Goal: Obtain resource: Obtain resource

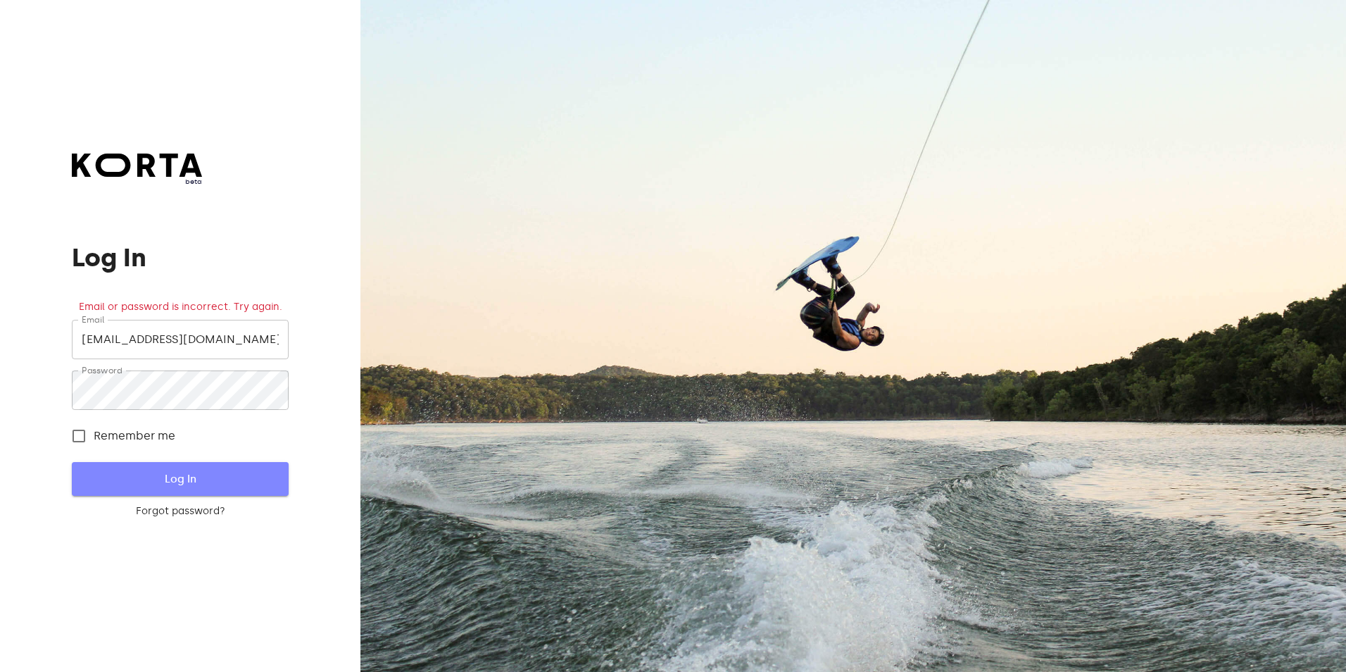
click at [237, 477] on span "Log In" at bounding box center [179, 479] width 171 height 18
click at [78, 434] on input "Remember me" at bounding box center [79, 436] width 30 height 30
checkbox input "true"
click at [194, 480] on span "Log In" at bounding box center [179, 479] width 171 height 18
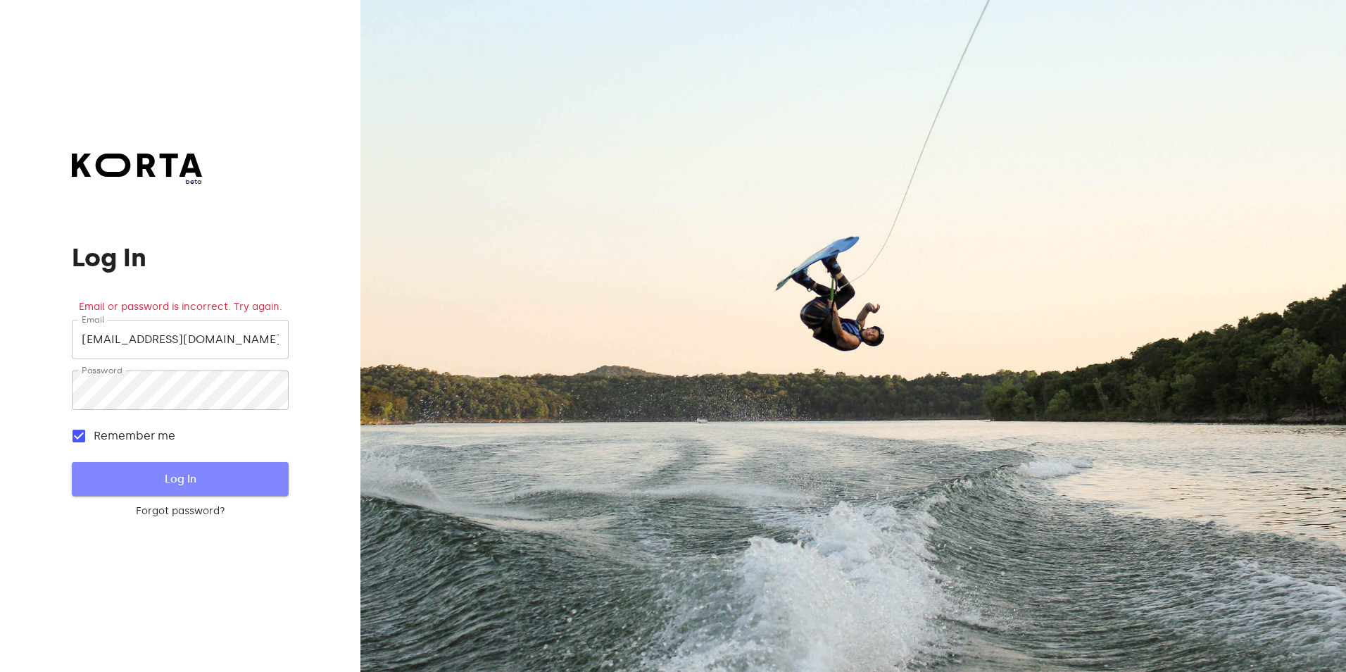
click at [194, 480] on span "Log In" at bounding box center [179, 479] width 171 height 18
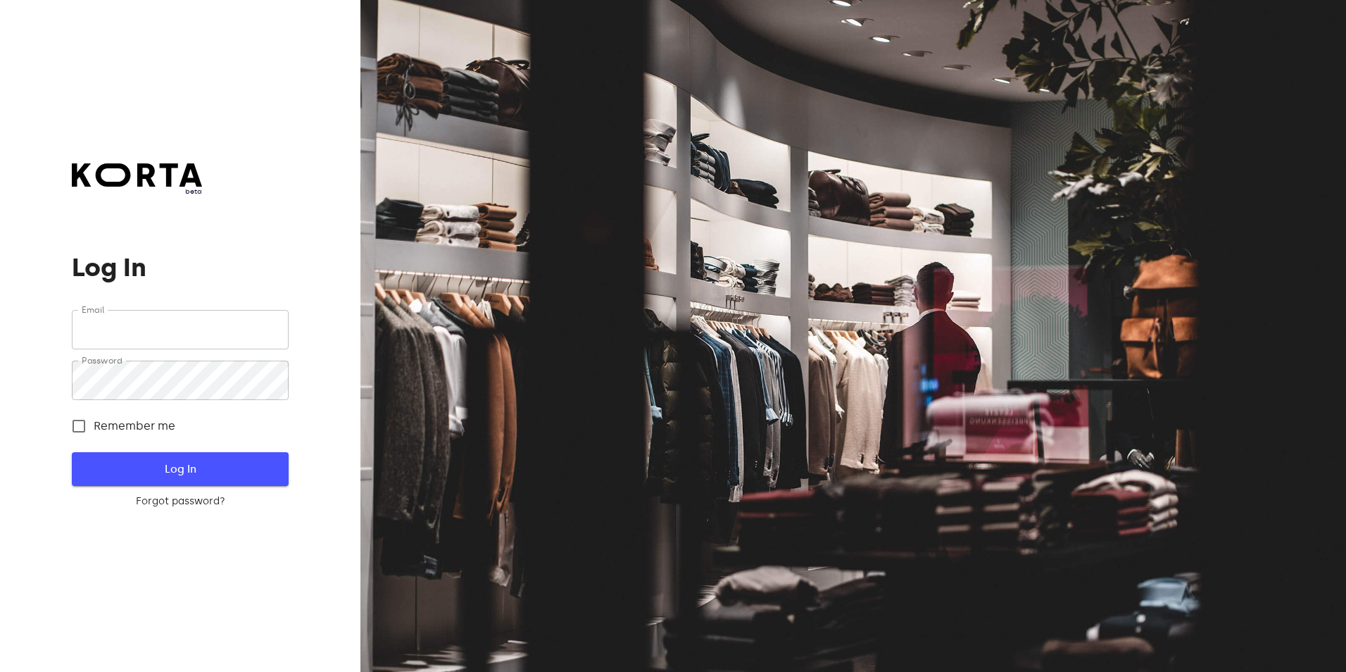
type input "[EMAIL_ADDRESS][DOMAIN_NAME]"
click at [194, 465] on span "Log In" at bounding box center [179, 469] width 171 height 18
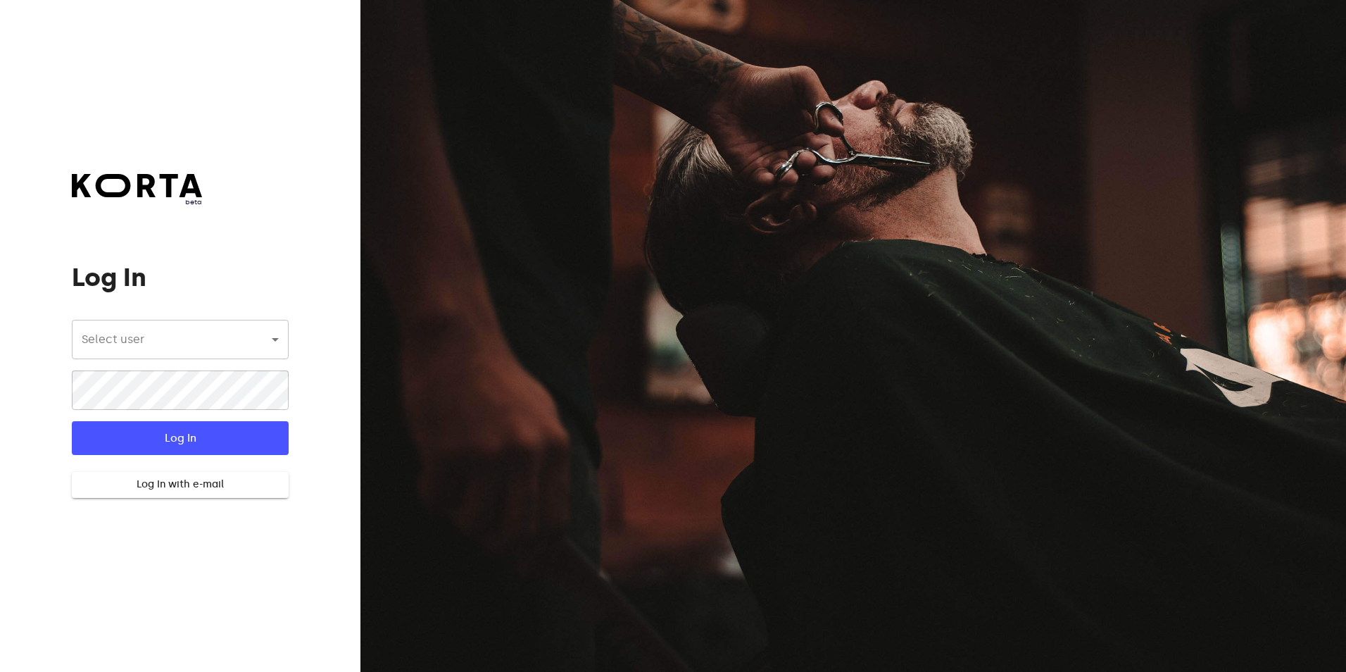
click at [231, 349] on body "beta Log In Select user ​ ​ ​ Log In Log In with e-mail Need an Account? Create…" at bounding box center [673, 336] width 1346 height 672
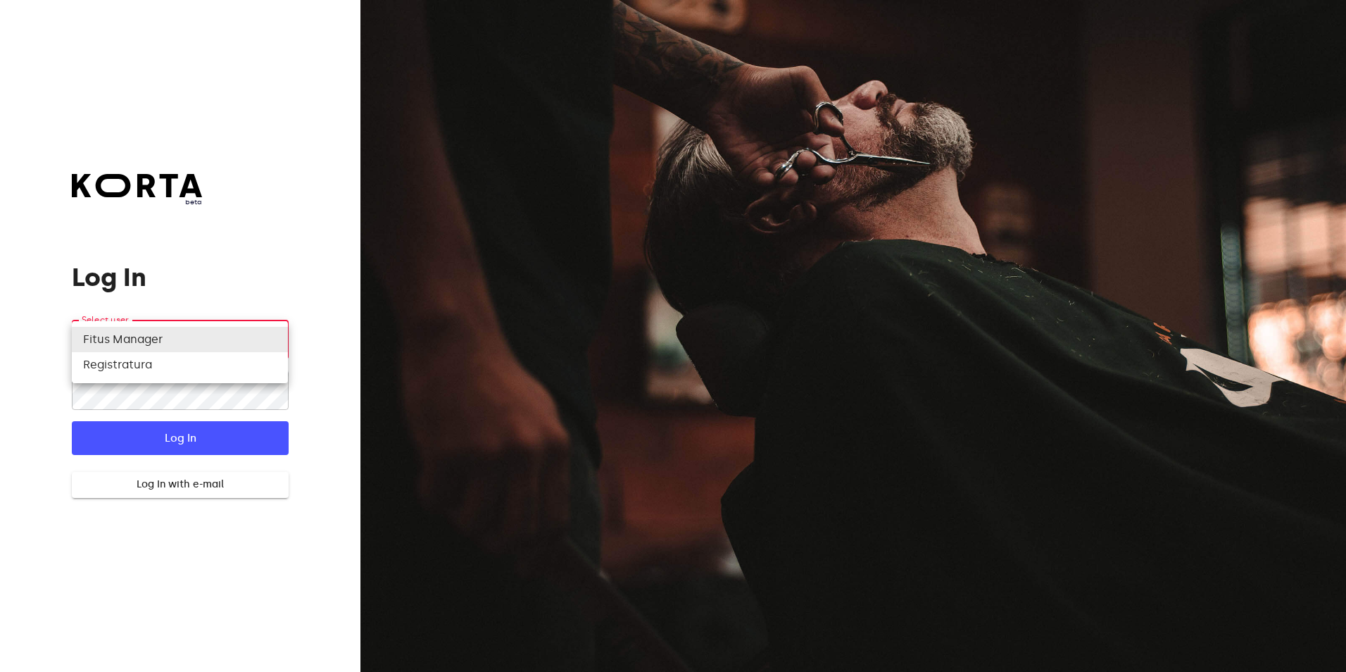
click at [176, 371] on li "Registratura" at bounding box center [180, 364] width 216 height 25
type input "74"
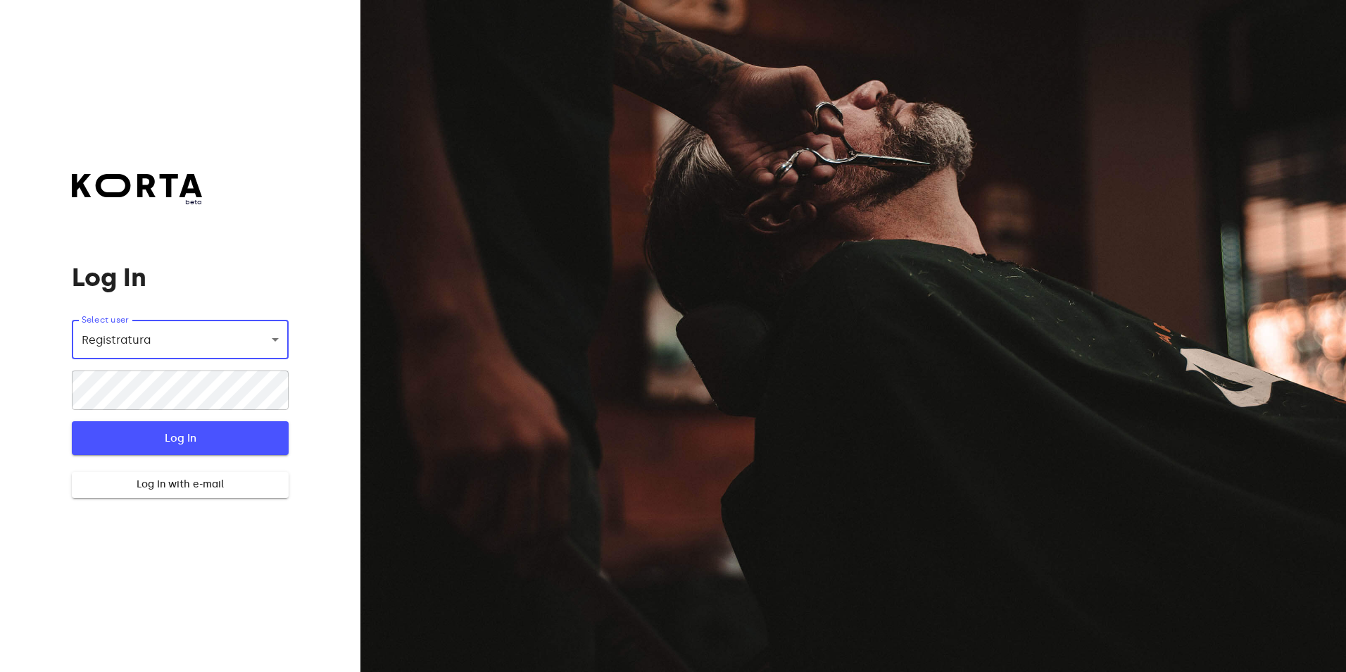
click at [168, 433] on span "Log In" at bounding box center [179, 438] width 171 height 18
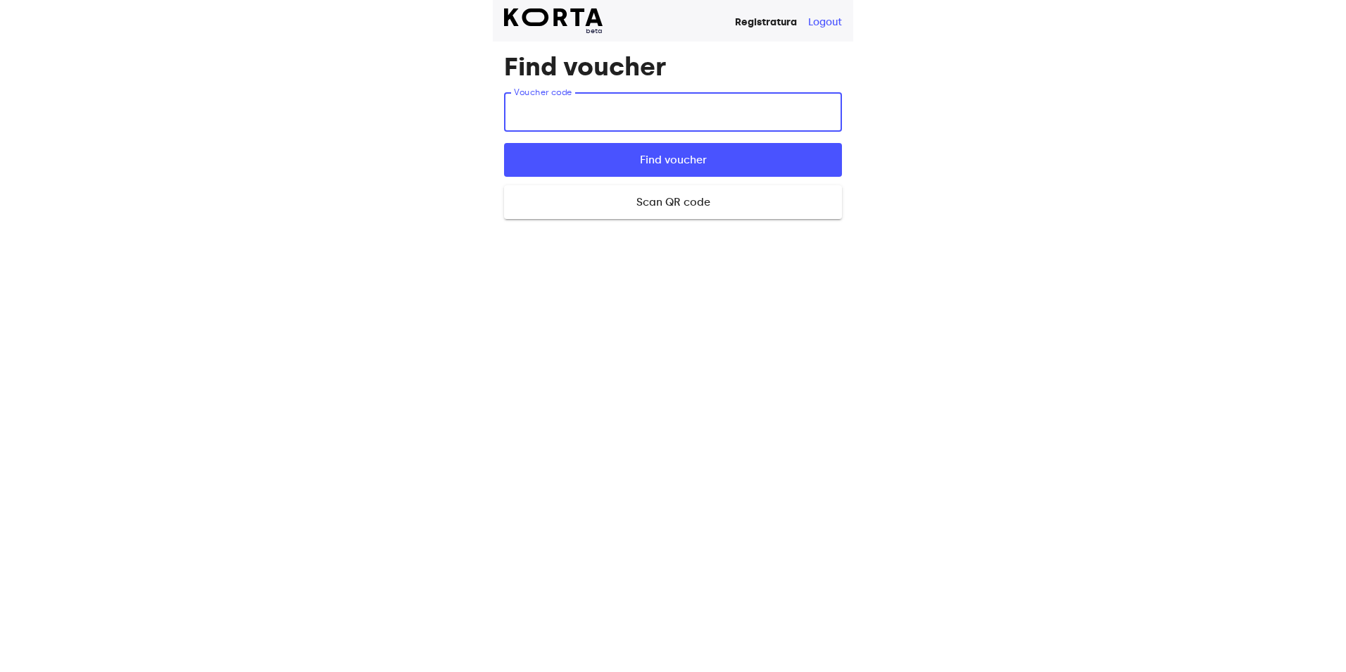
click at [662, 111] on input "text" at bounding box center [673, 111] width 338 height 39
click at [693, 159] on span "Find voucher" at bounding box center [673, 160] width 293 height 18
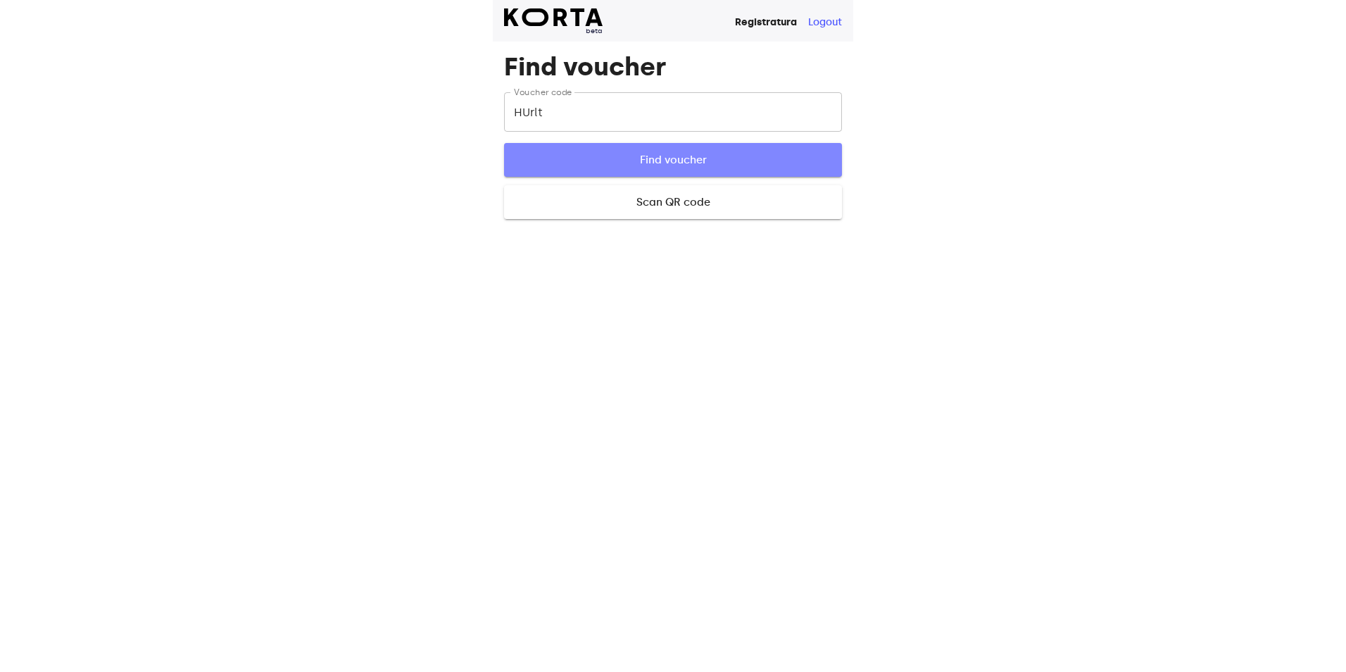
click at [670, 156] on span "Find voucher" at bounding box center [673, 160] width 293 height 18
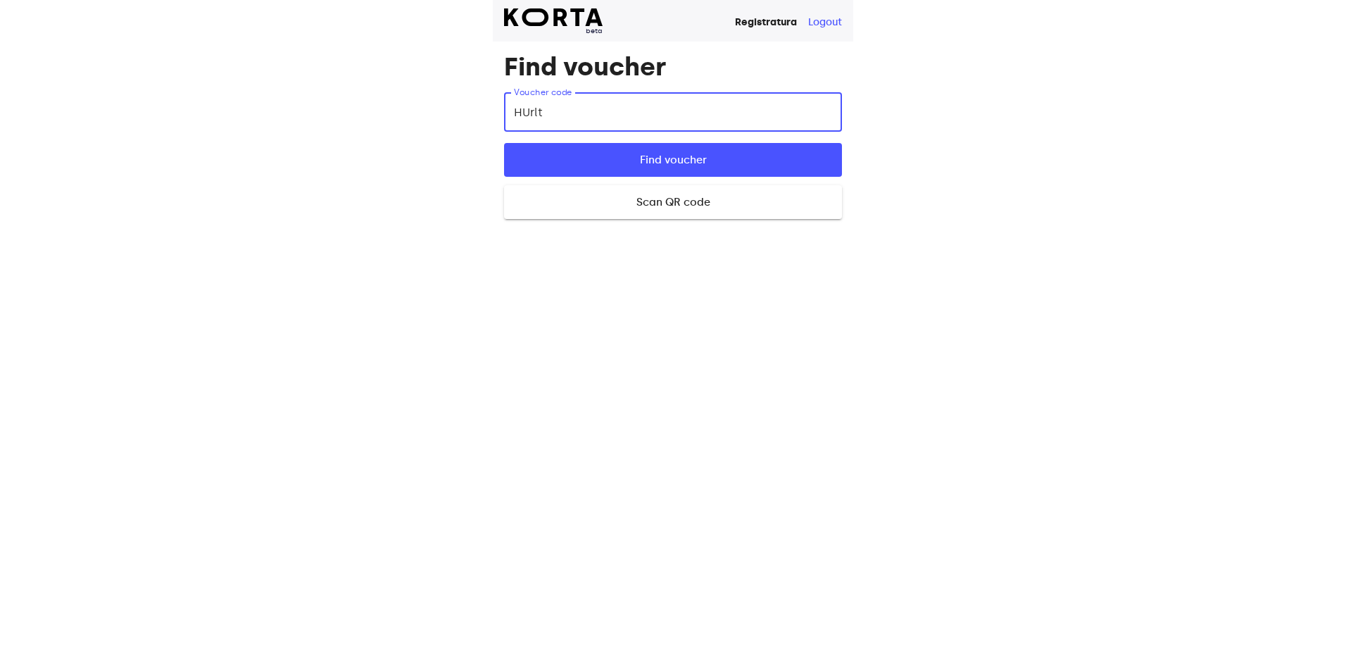
drag, startPoint x: 570, startPoint y: 115, endPoint x: 451, endPoint y: 114, distance: 118.3
click at [451, 114] on div "beta Registratura Logout Find voucher Voucher code HUrlt Voucher code Find vouc…" at bounding box center [673, 336] width 1346 height 672
type input "HUrlt"
click at [504, 143] on button "Find voucher" at bounding box center [673, 160] width 338 height 34
click at [679, 154] on span "Find voucher" at bounding box center [673, 160] width 293 height 18
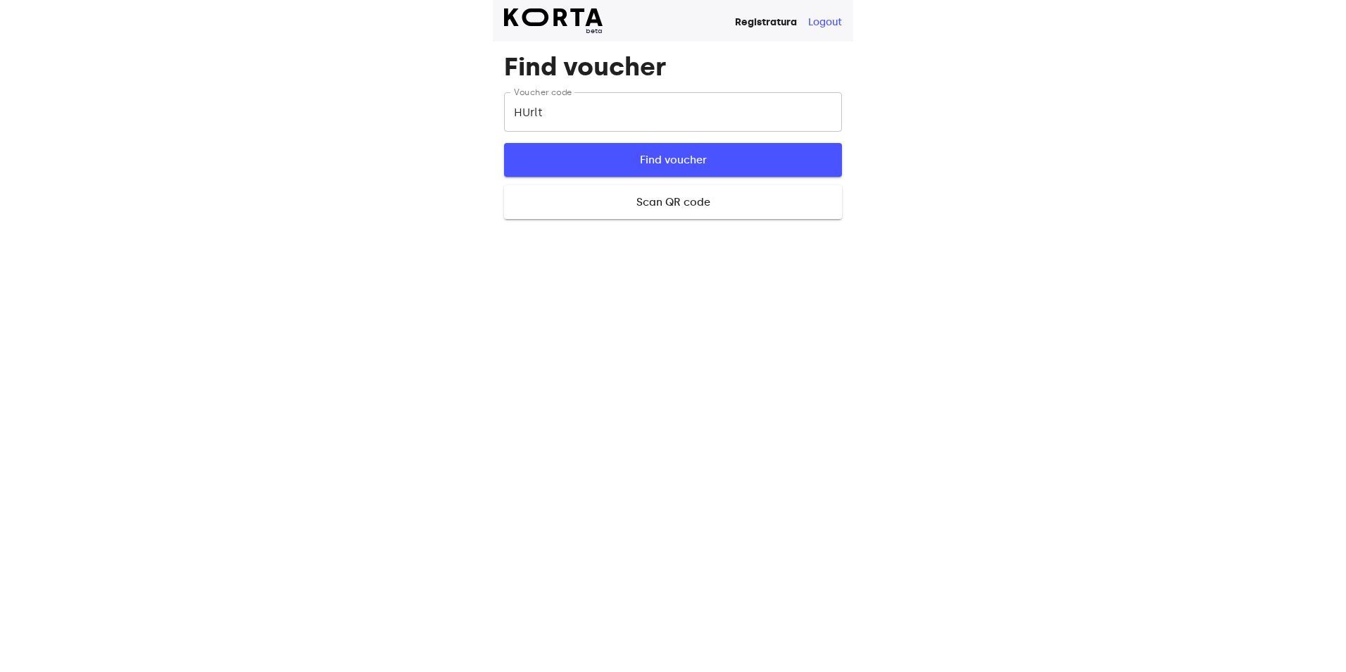
click at [681, 164] on span "Find voucher" at bounding box center [673, 160] width 293 height 18
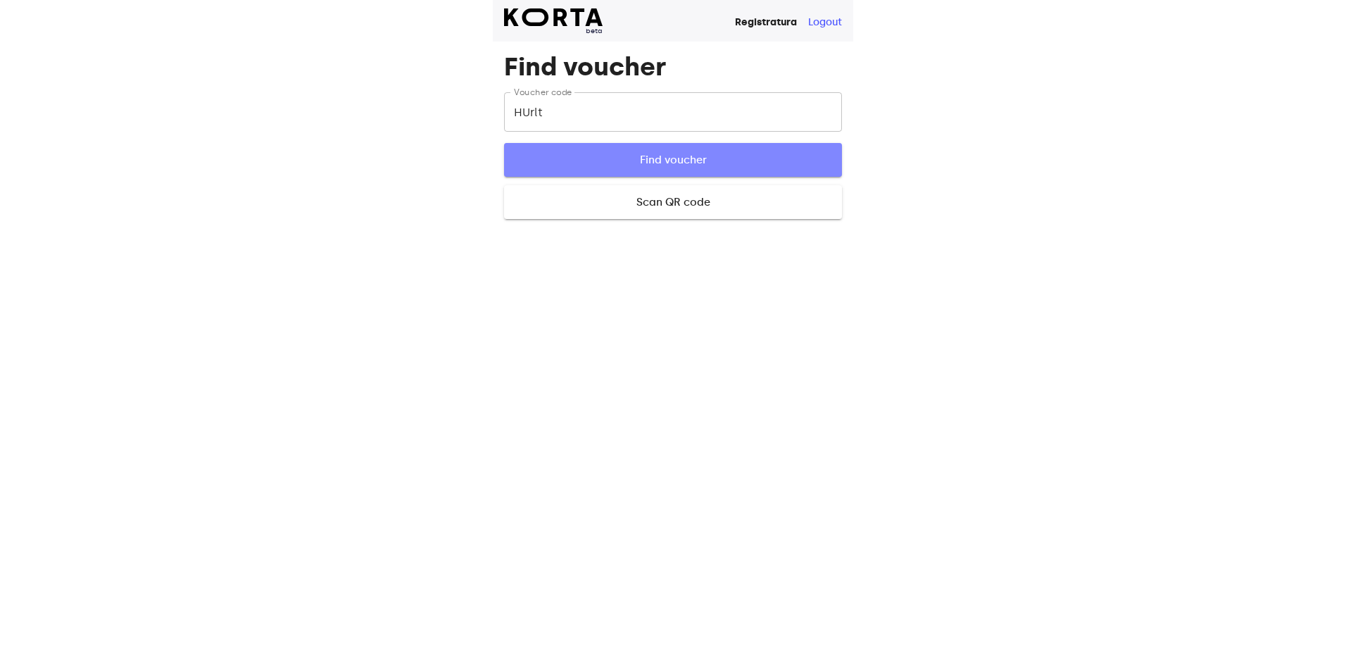
click at [664, 160] on span "Find voucher" at bounding box center [673, 160] width 293 height 18
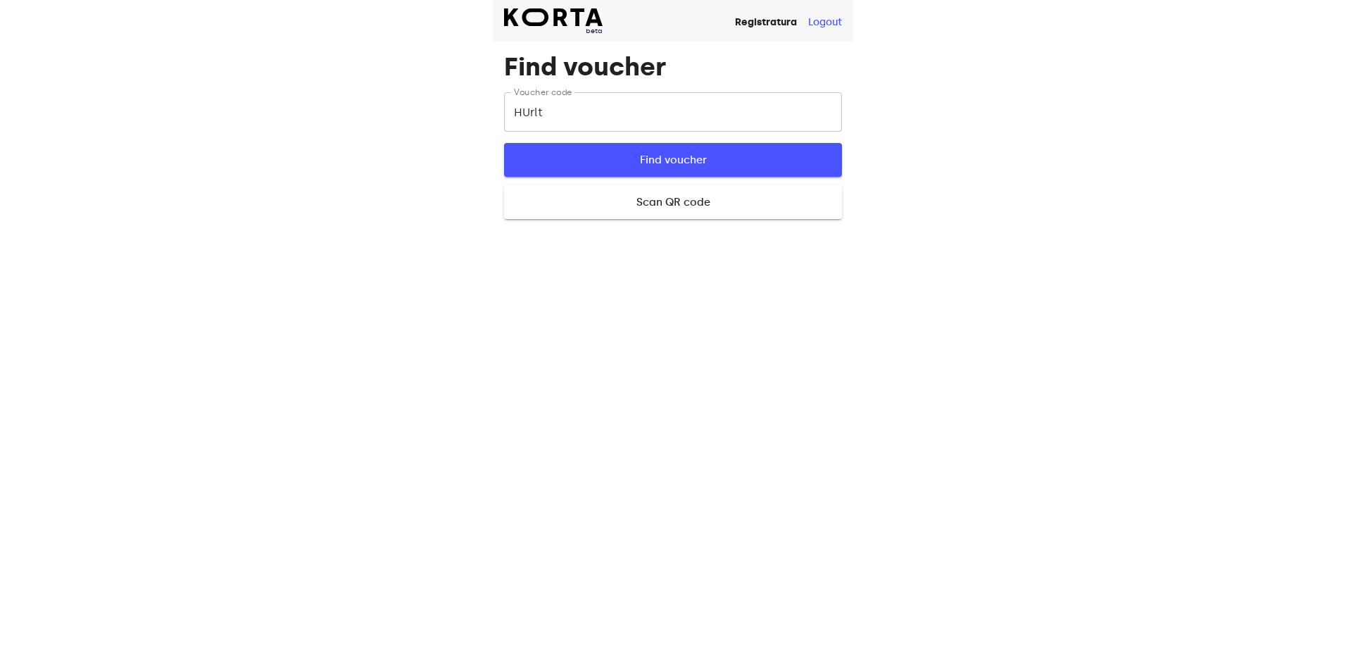
click at [664, 160] on span "Find voucher" at bounding box center [673, 160] width 293 height 18
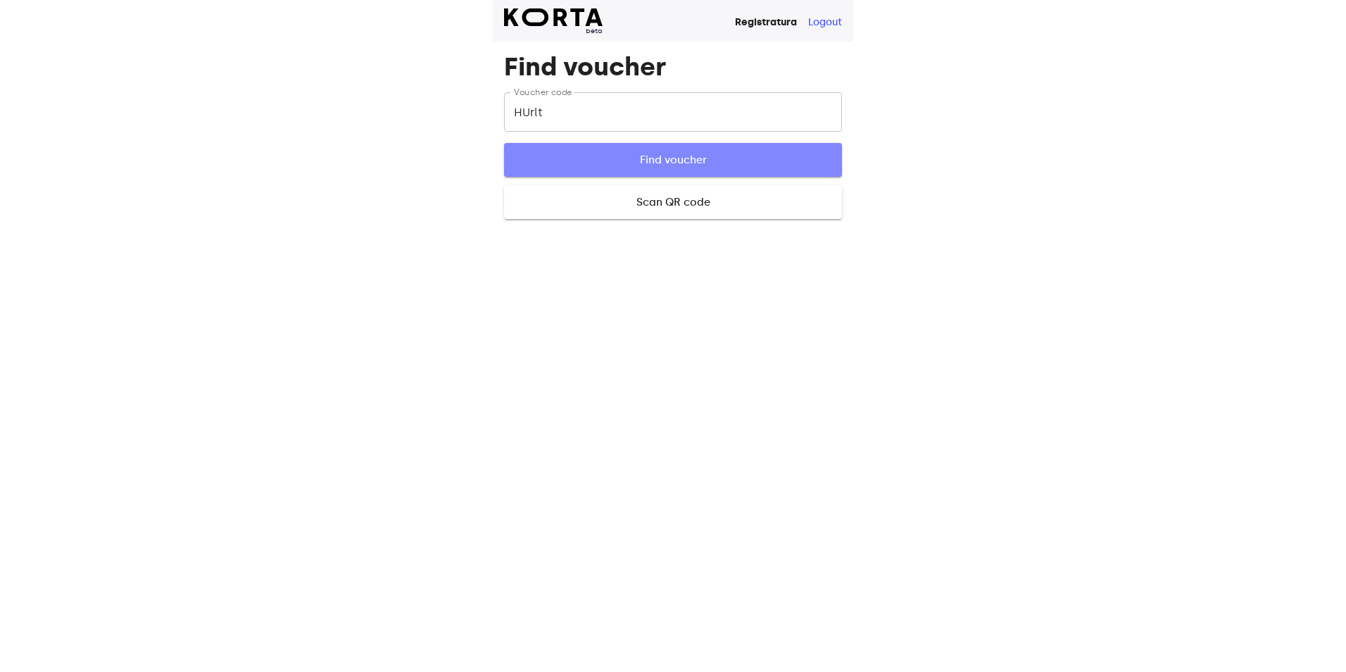
click at [664, 160] on span "Find voucher" at bounding box center [673, 160] width 293 height 18
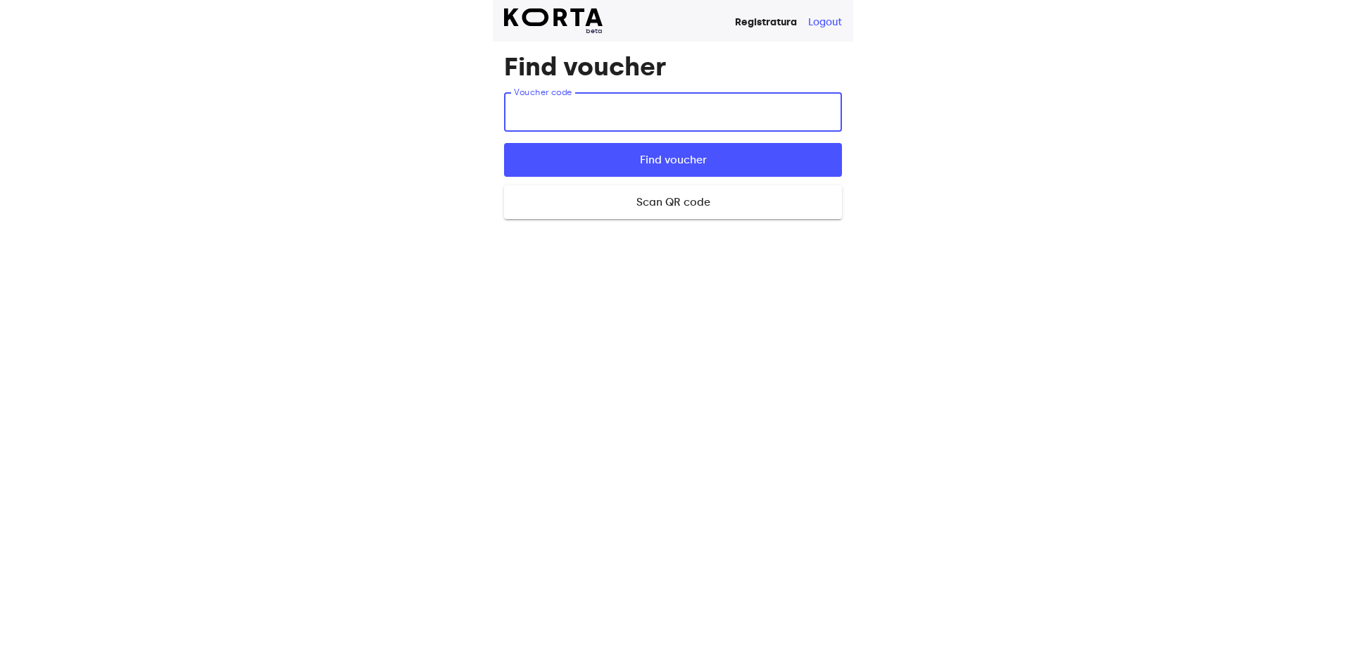
click at [644, 125] on input "text" at bounding box center [673, 111] width 338 height 39
type input "HUrlt"
click at [504, 143] on button "Find voucher" at bounding box center [673, 160] width 338 height 34
